Goal: Navigation & Orientation: Understand site structure

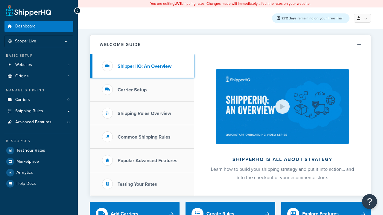
click at [144, 66] on h3 "ShipperHQ: An Overview" at bounding box center [144, 66] width 54 height 5
click at [132, 90] on h3 "Carrier Setup" at bounding box center [131, 89] width 29 height 5
click at [144, 114] on h3 "Shipping Rules Overview" at bounding box center [144, 113] width 54 height 5
click at [147, 161] on h3 "Popular Advanced Features" at bounding box center [147, 160] width 60 height 5
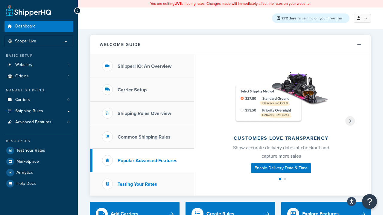
click at [137, 184] on h3 "Testing Your Rates" at bounding box center [136, 184] width 39 height 5
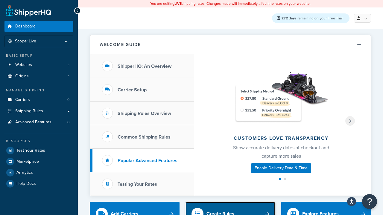
click at [220, 211] on div "Create Rules" at bounding box center [220, 214] width 28 height 8
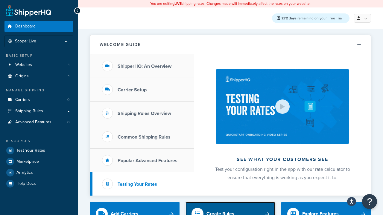
scroll to position [3, 0]
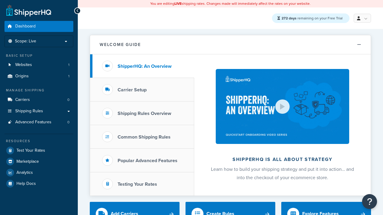
scroll to position [3, 0]
click at [25, 26] on span "Dashboard" at bounding box center [25, 26] width 20 height 5
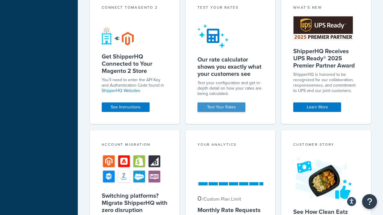
click at [230, 12] on div "Test your rates" at bounding box center [230, 8] width 66 height 7
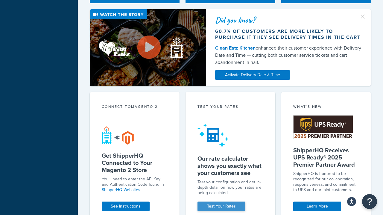
click at [221, 207] on link "Test Your Rates" at bounding box center [221, 207] width 48 height 10
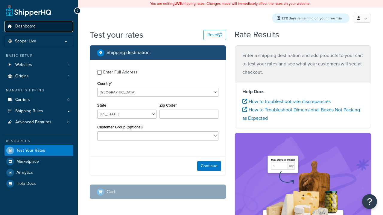
click at [25, 26] on span "Dashboard" at bounding box center [25, 26] width 20 height 5
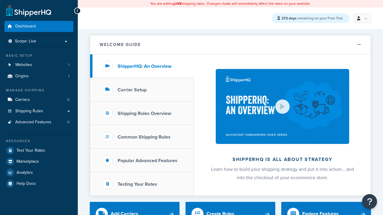
scroll to position [458, 0]
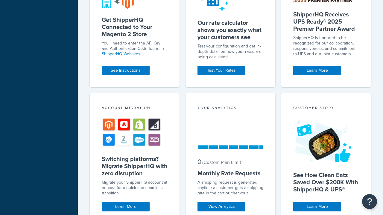
click at [126, 202] on link "Learn More" at bounding box center [126, 207] width 48 height 10
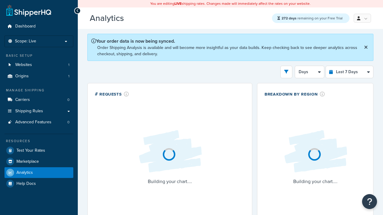
select select "last_7_days"
